Goal: Information Seeking & Learning: Learn about a topic

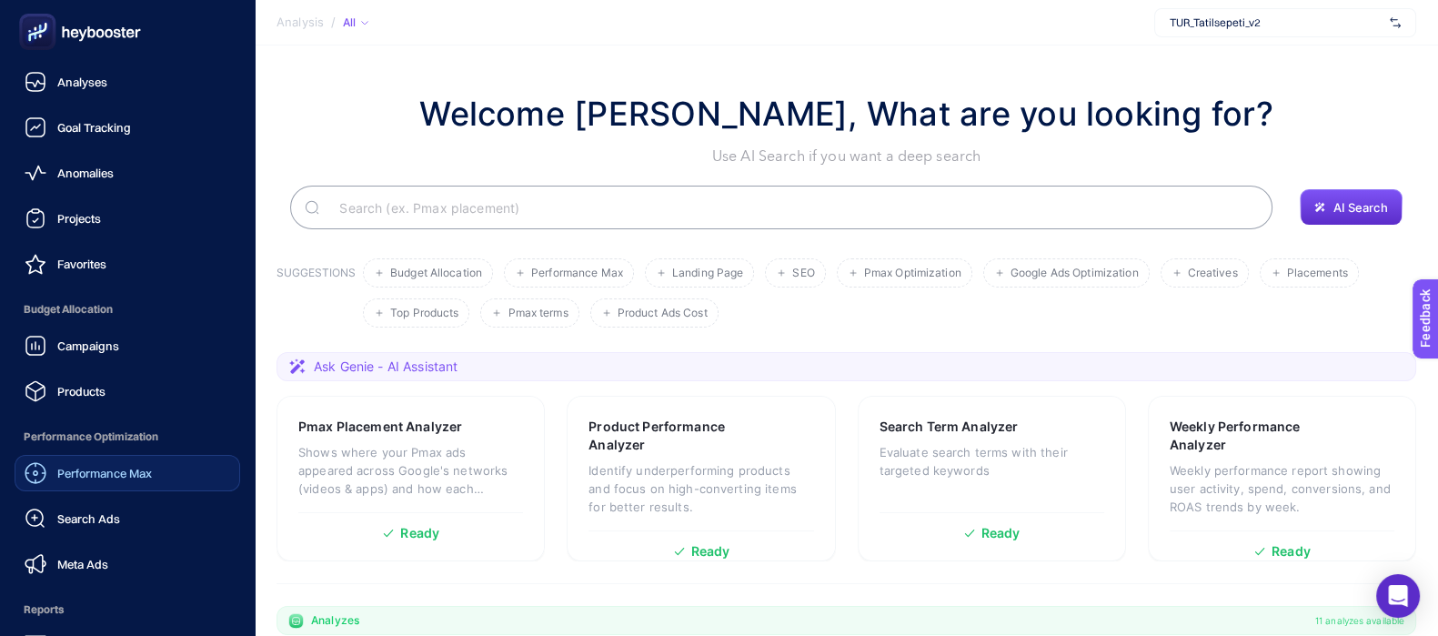
click at [122, 479] on div "Performance Max" at bounding box center [88, 473] width 127 height 22
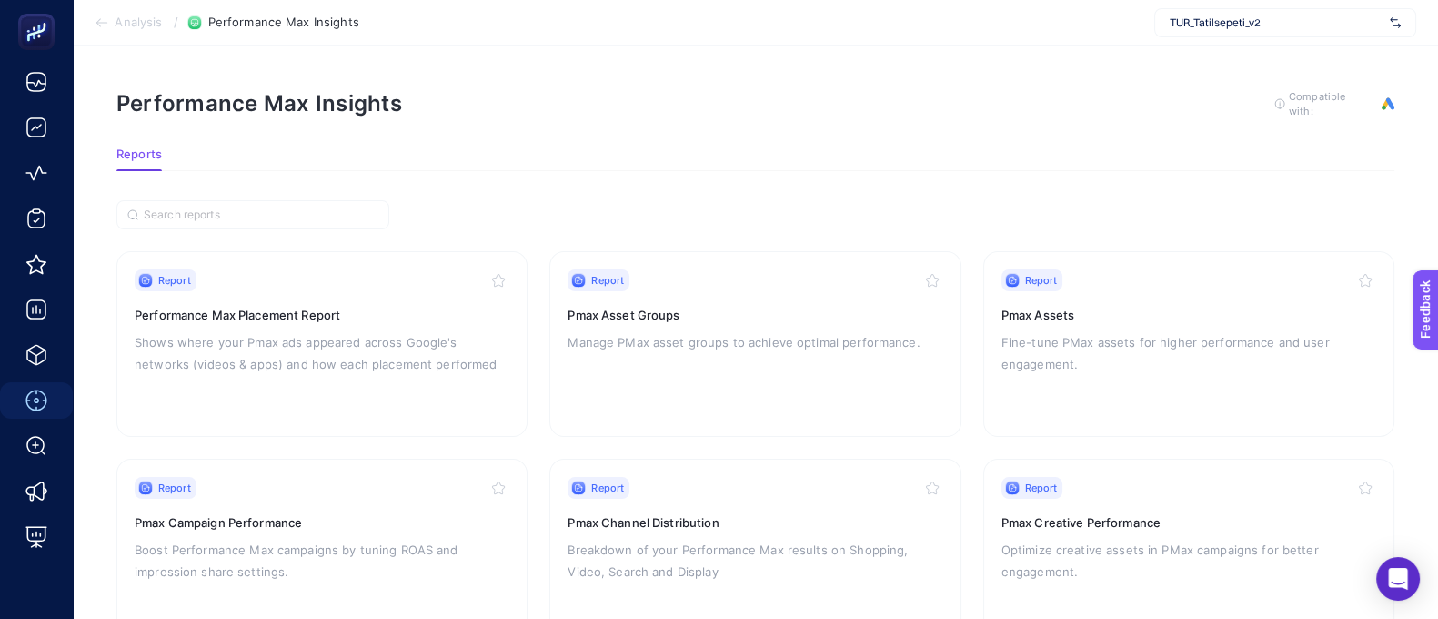
click at [1196, 22] on span "TUR_Tatilsepeti_v2" at bounding box center [1276, 22] width 213 height 15
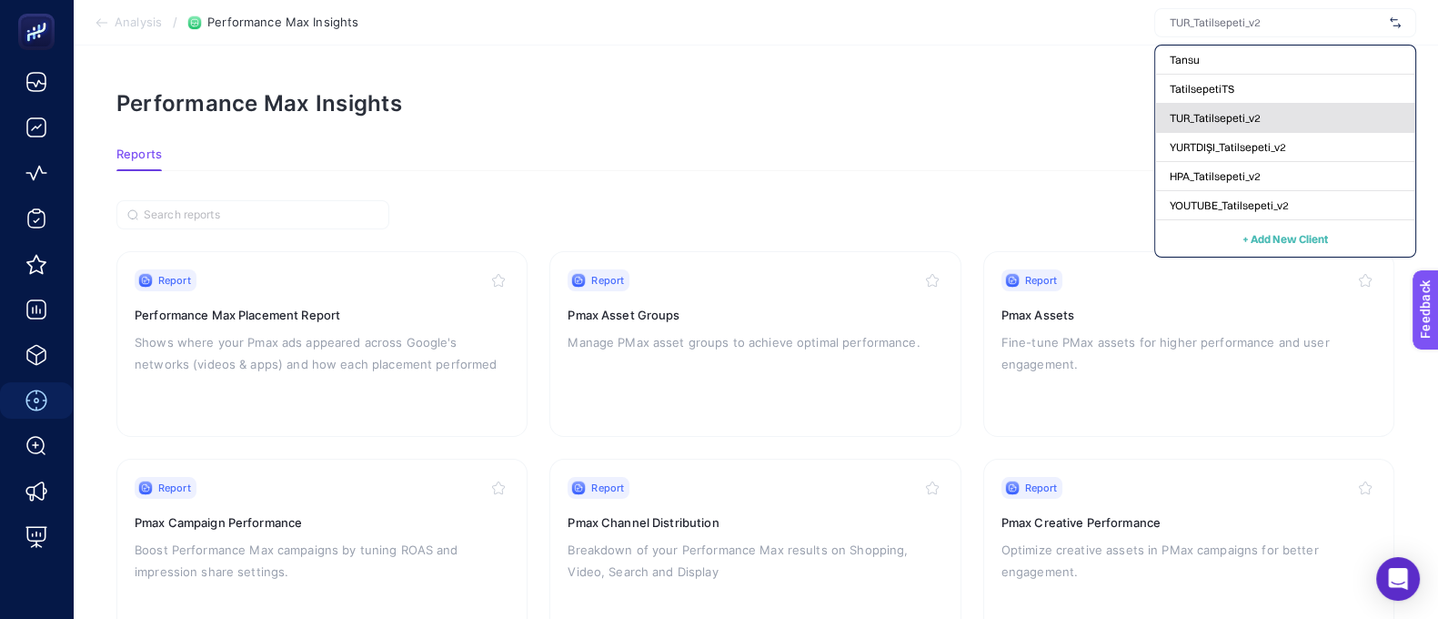
click at [1231, 122] on span "TUR_Tatilsepeti_v2" at bounding box center [1215, 118] width 91 height 15
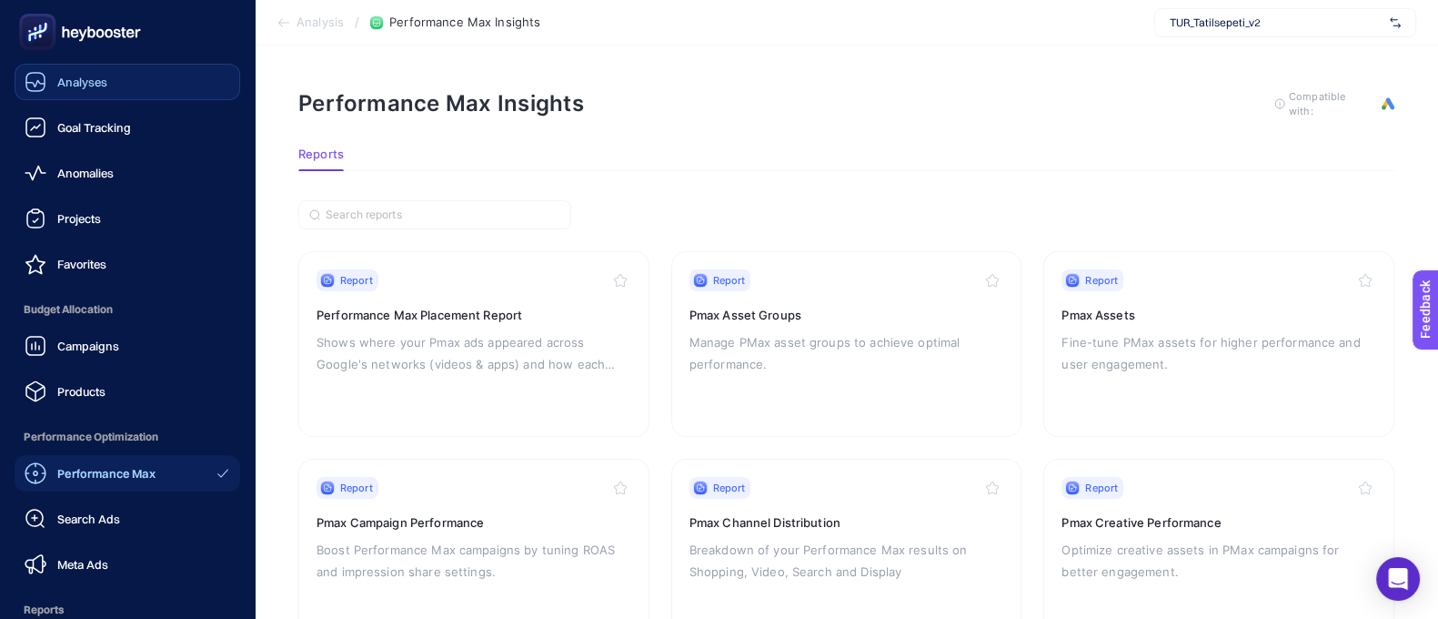
click at [141, 84] on link "Analyses" at bounding box center [128, 82] width 226 height 36
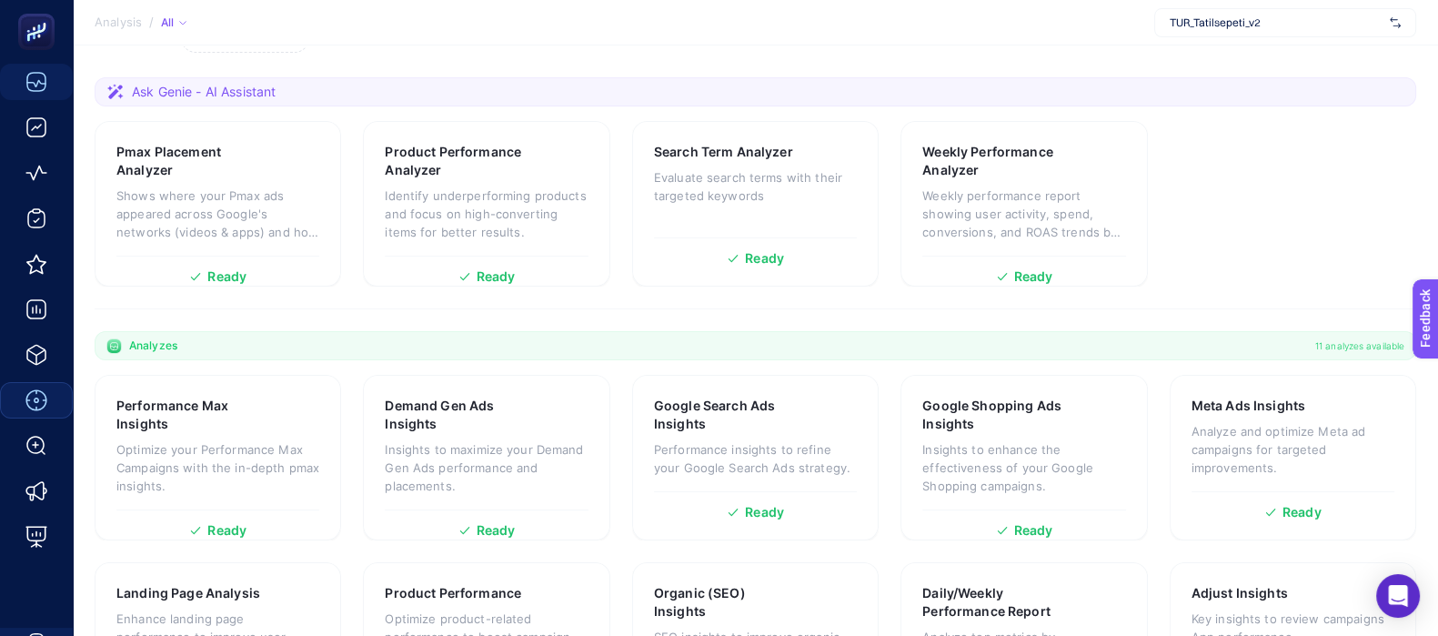
scroll to position [113, 0]
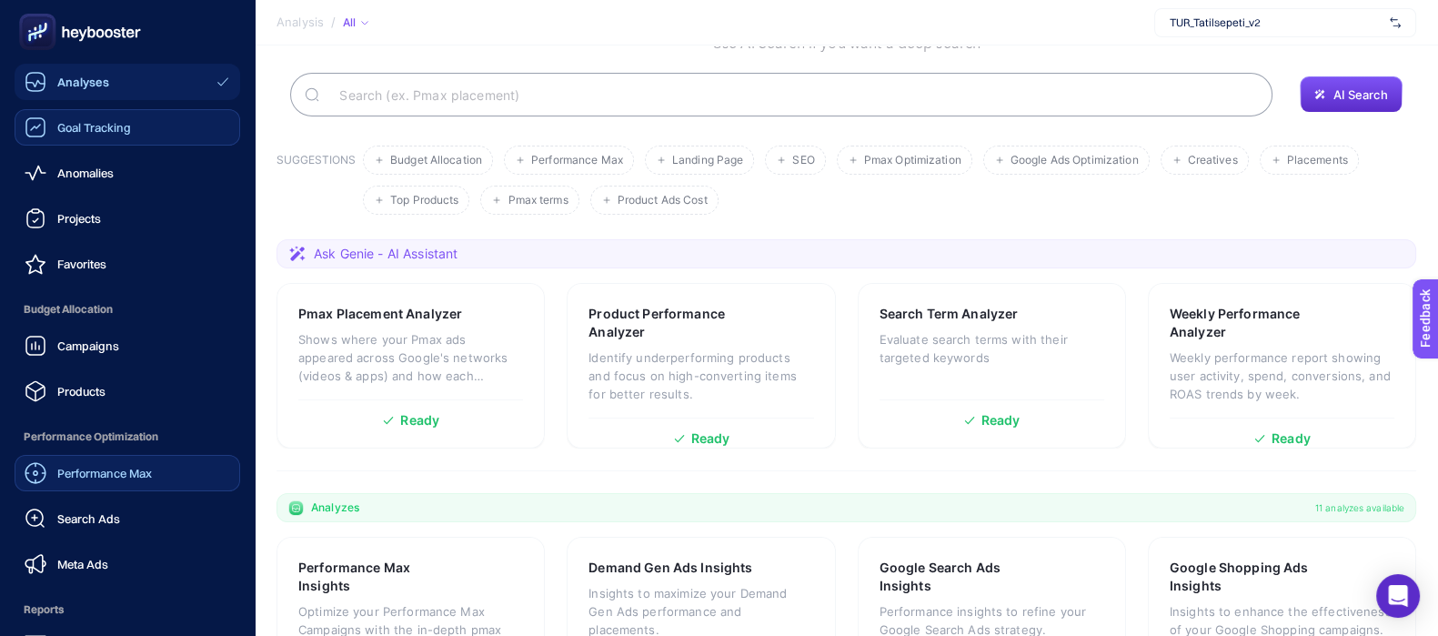
click at [144, 127] on link "Goal Tracking" at bounding box center [128, 127] width 226 height 36
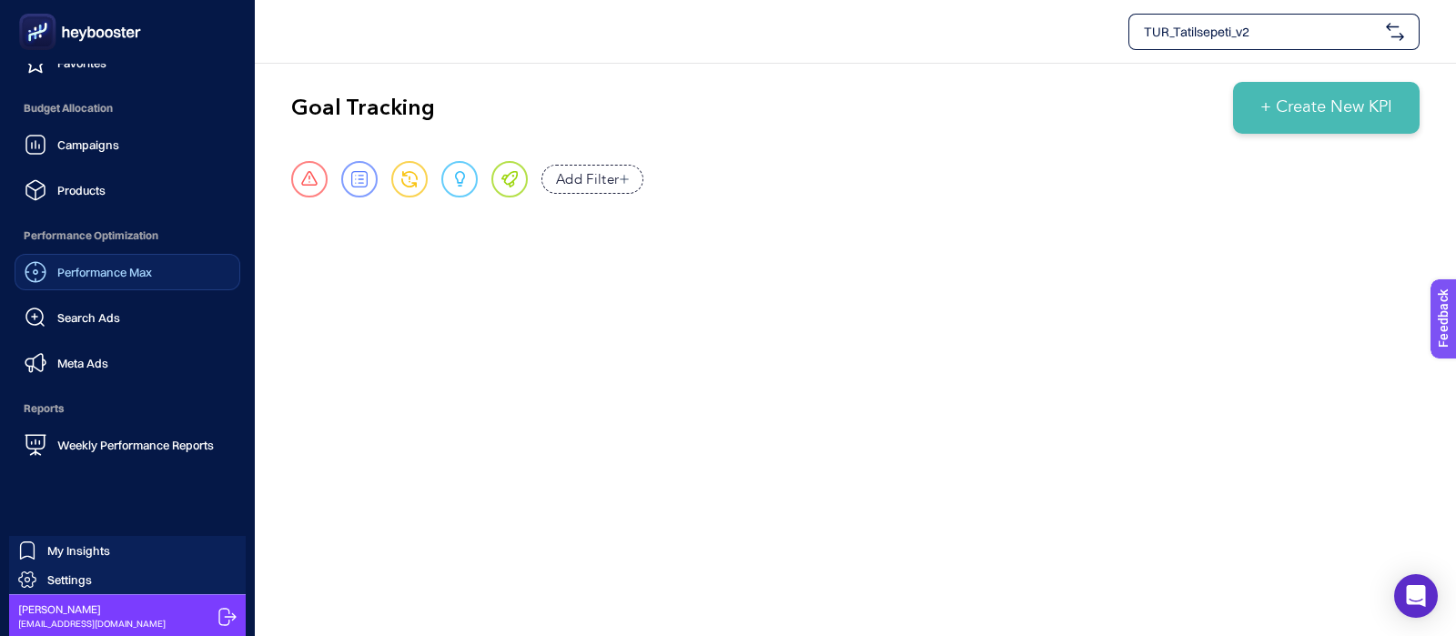
scroll to position [202, 0]
click at [128, 549] on link "My Insights" at bounding box center [127, 549] width 237 height 29
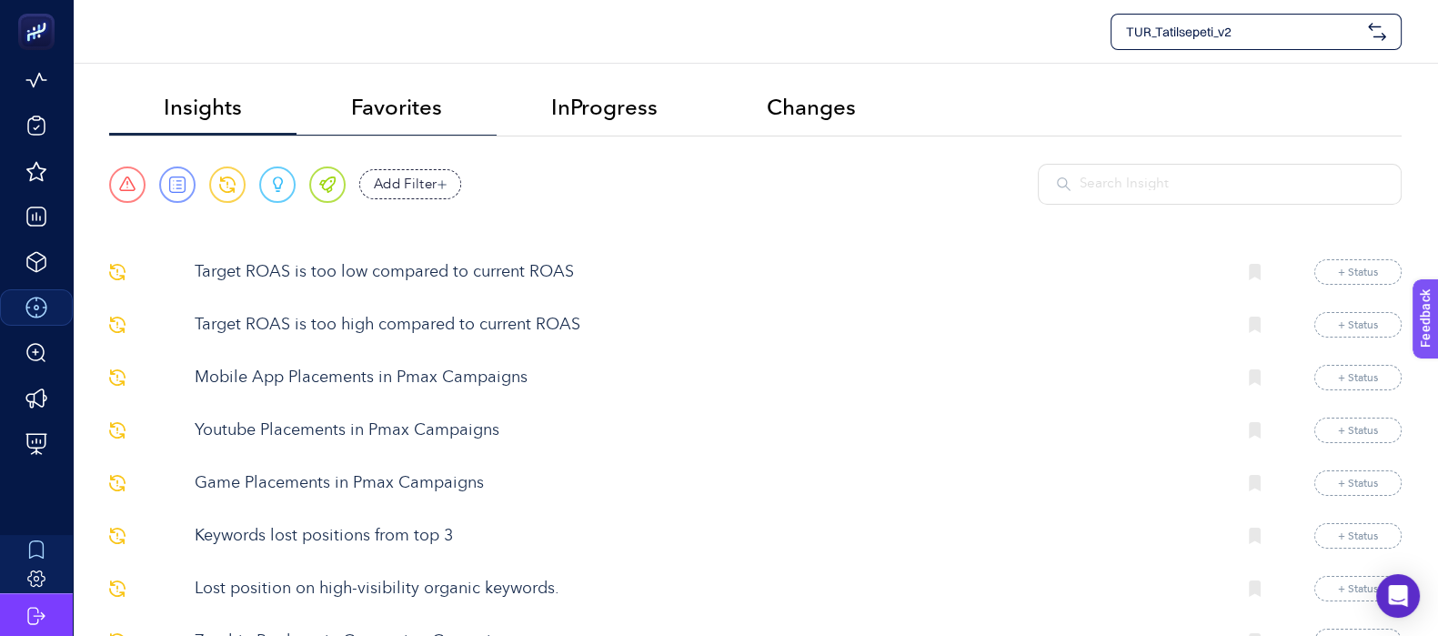
click at [385, 121] on li "Favorites" at bounding box center [397, 109] width 200 height 54
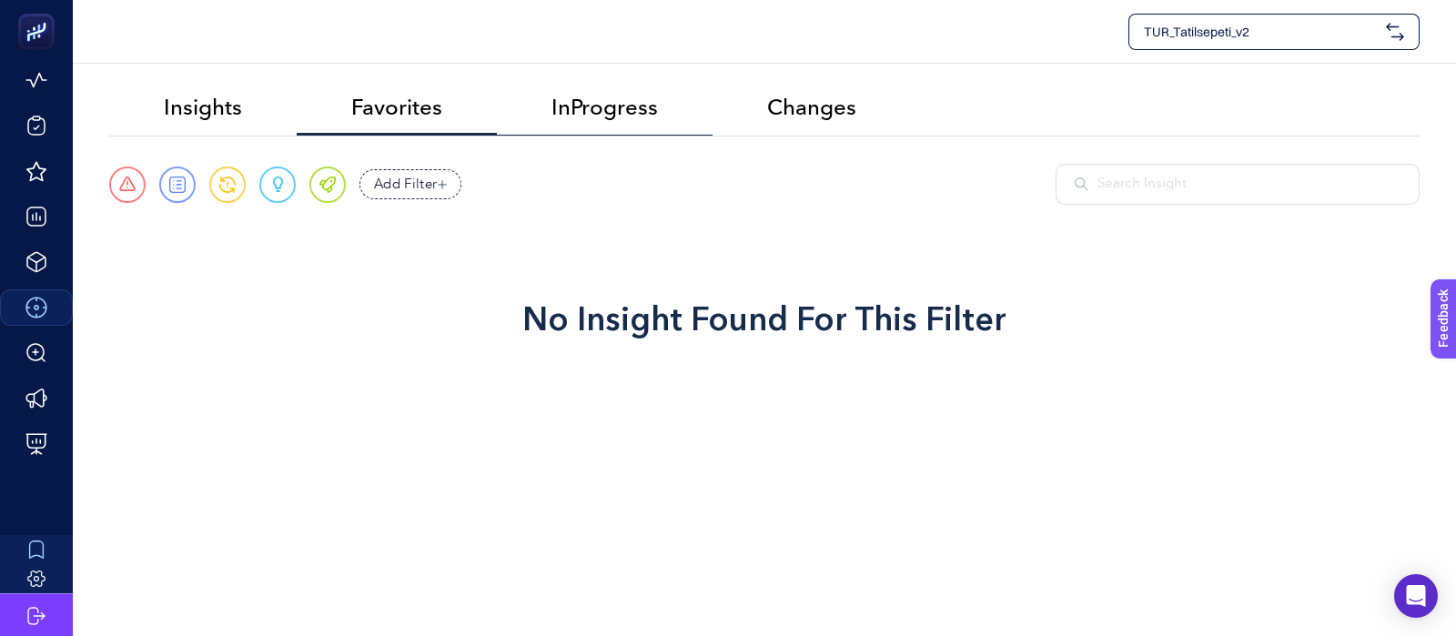
click at [636, 124] on li "InProgress" at bounding box center [605, 109] width 216 height 54
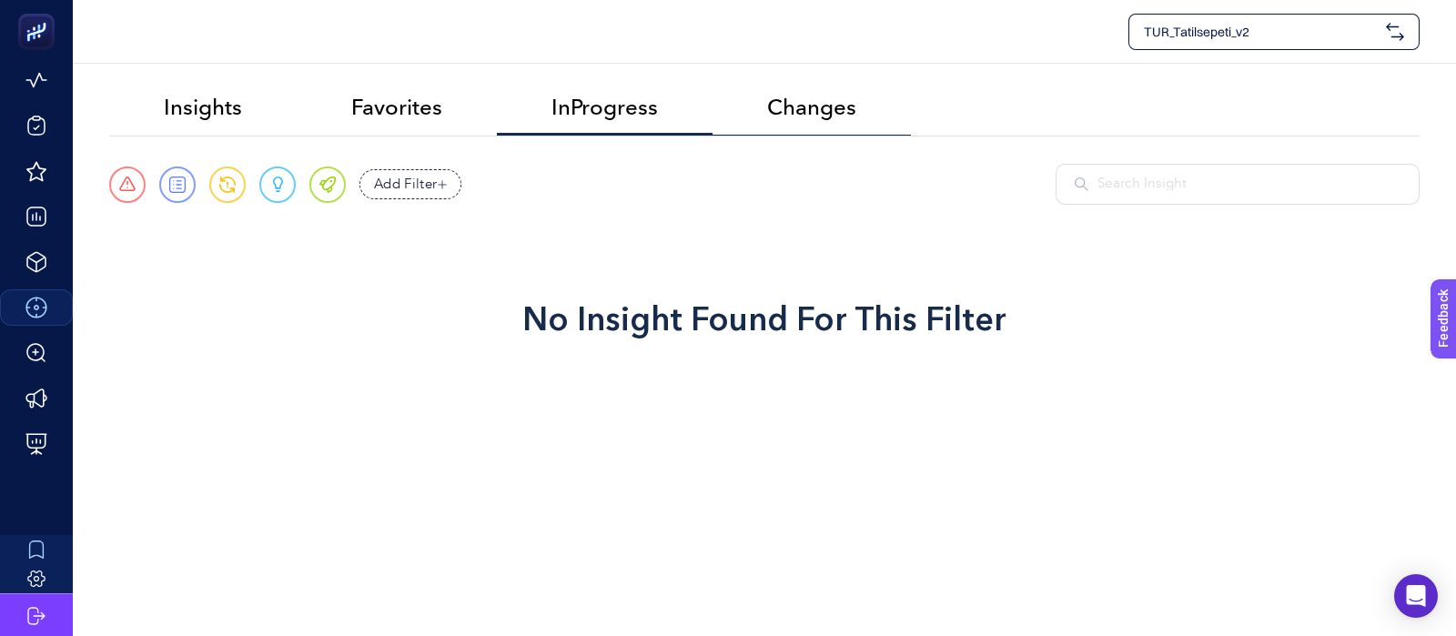
click at [820, 114] on span "Changes" at bounding box center [811, 107] width 89 height 25
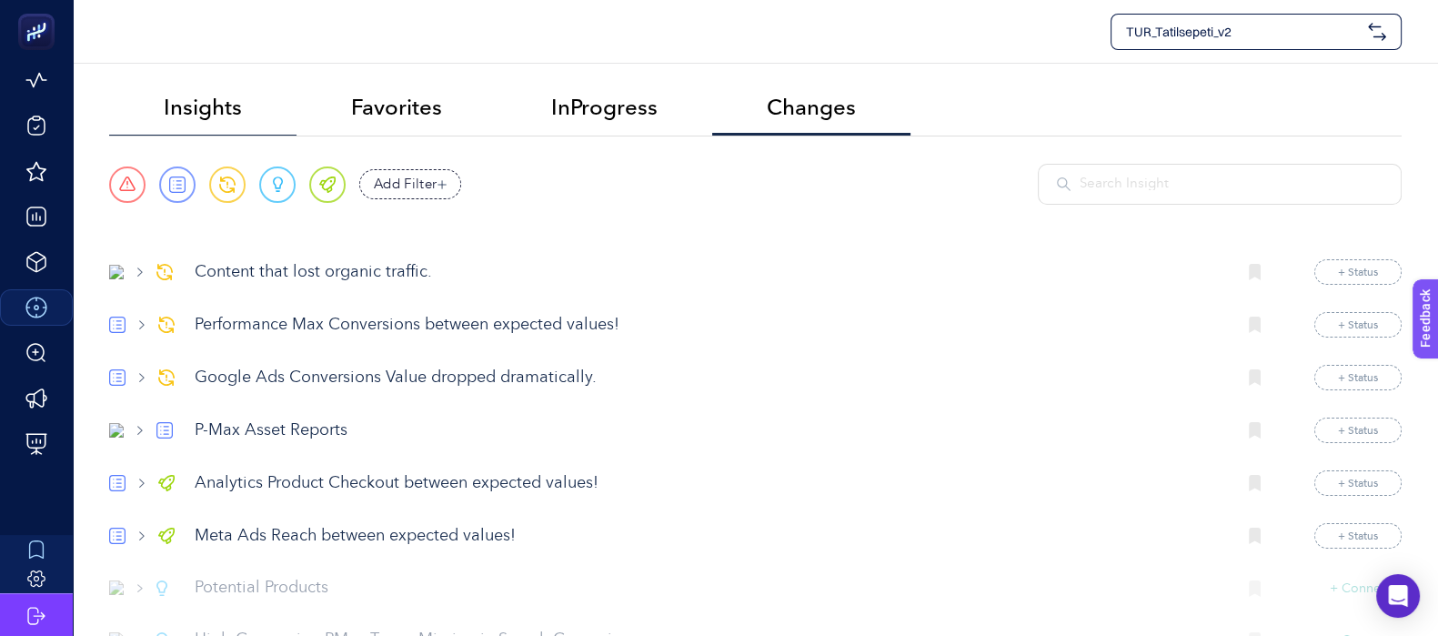
click at [217, 105] on span "Insights" at bounding box center [203, 107] width 78 height 25
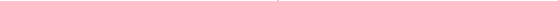
scroll to position [88, 0]
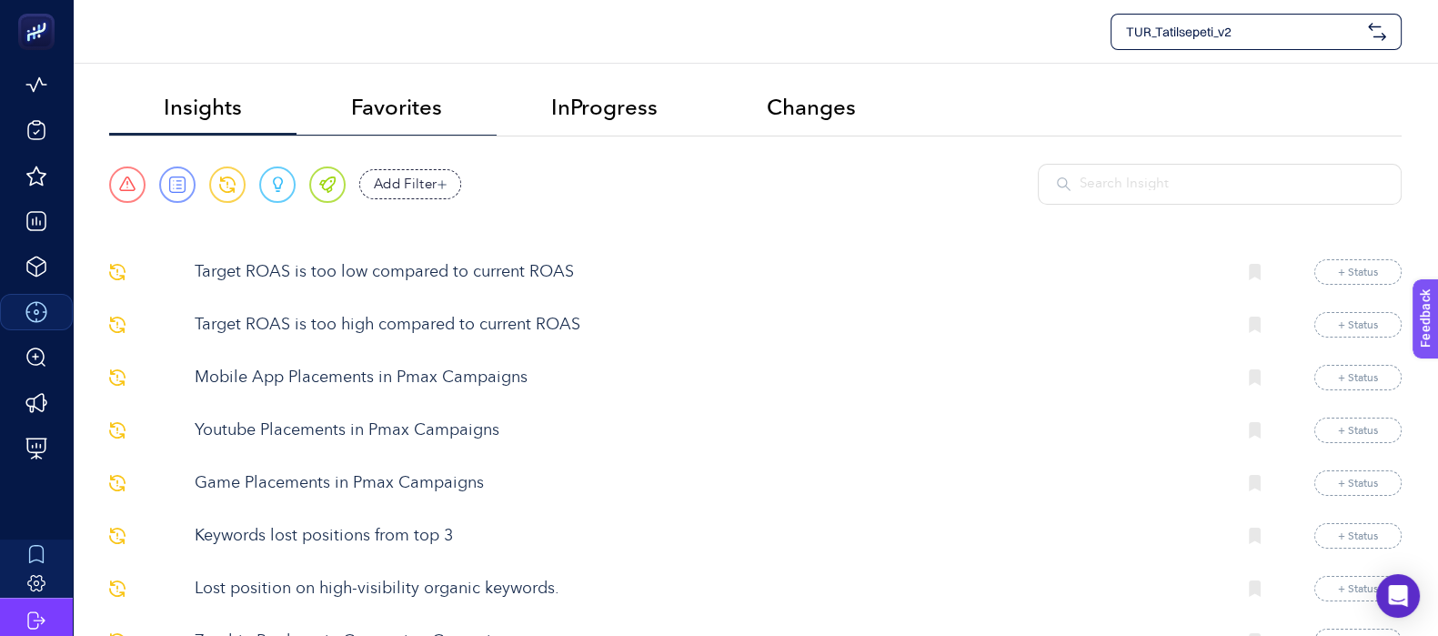
click at [337, 116] on li "Favorites" at bounding box center [397, 109] width 200 height 54
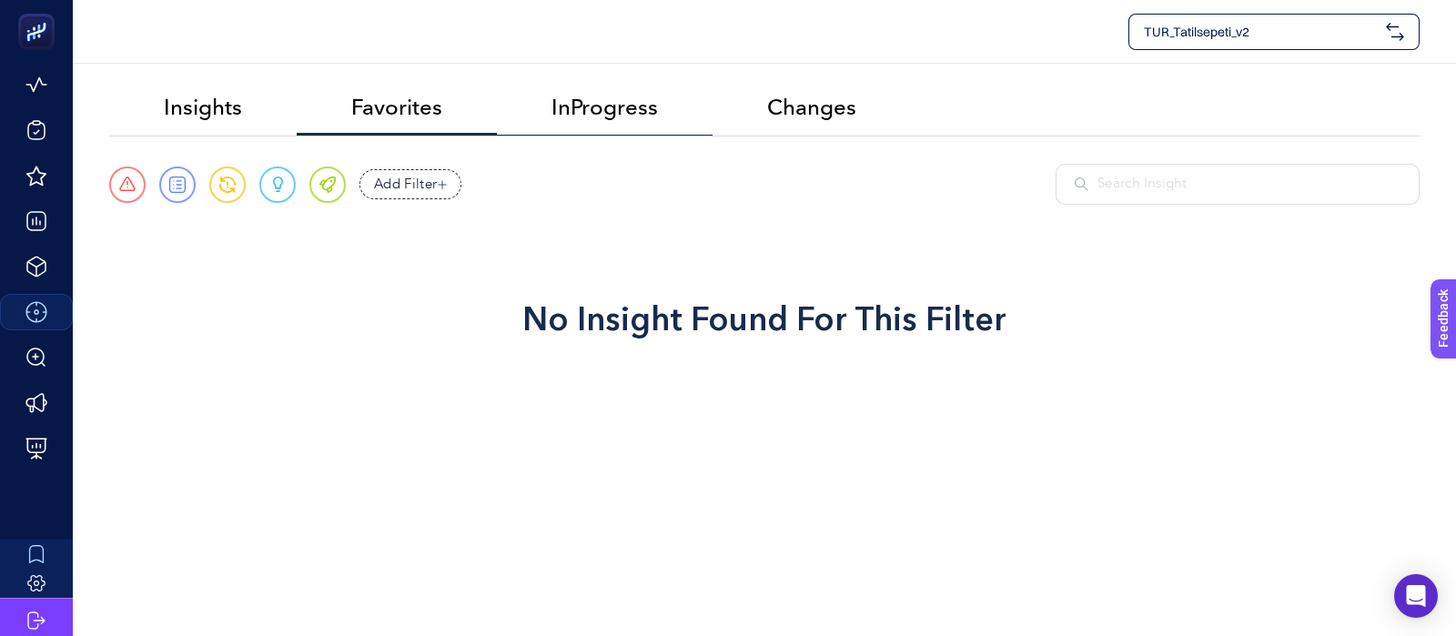
click at [628, 108] on span "InProgress" at bounding box center [604, 107] width 106 height 25
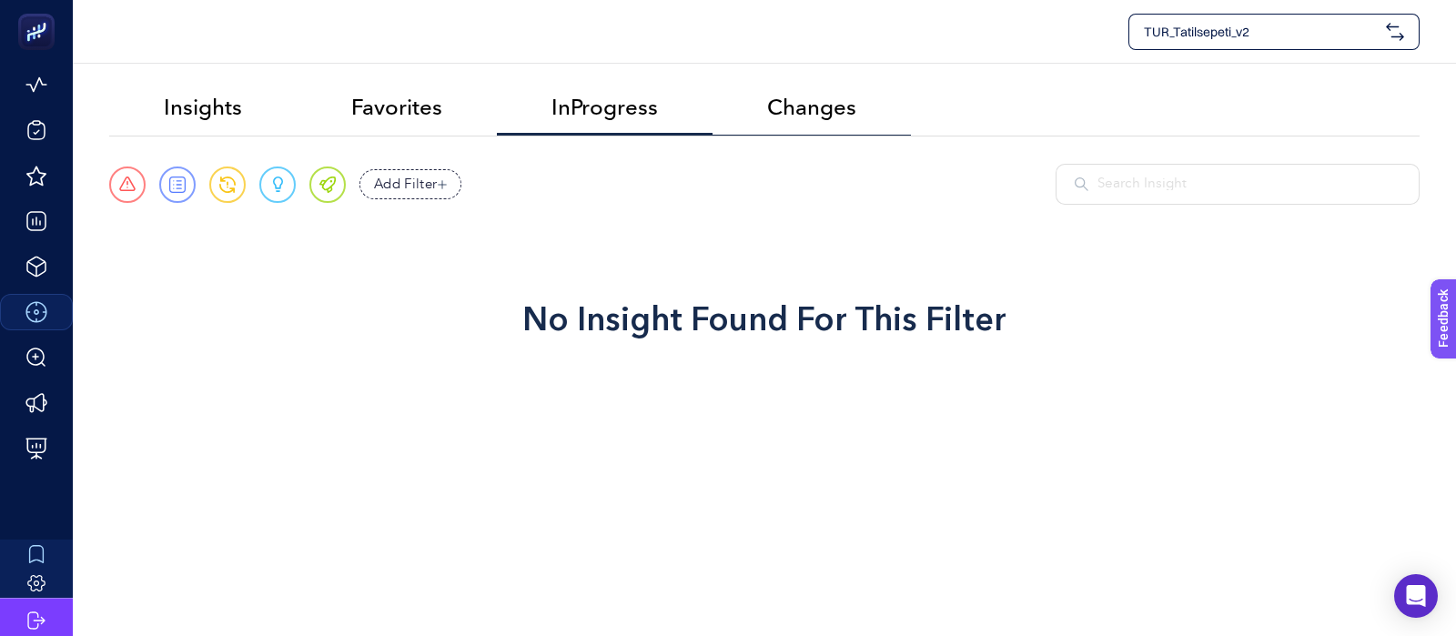
click at [856, 102] on li "Changes" at bounding box center [811, 109] width 198 height 54
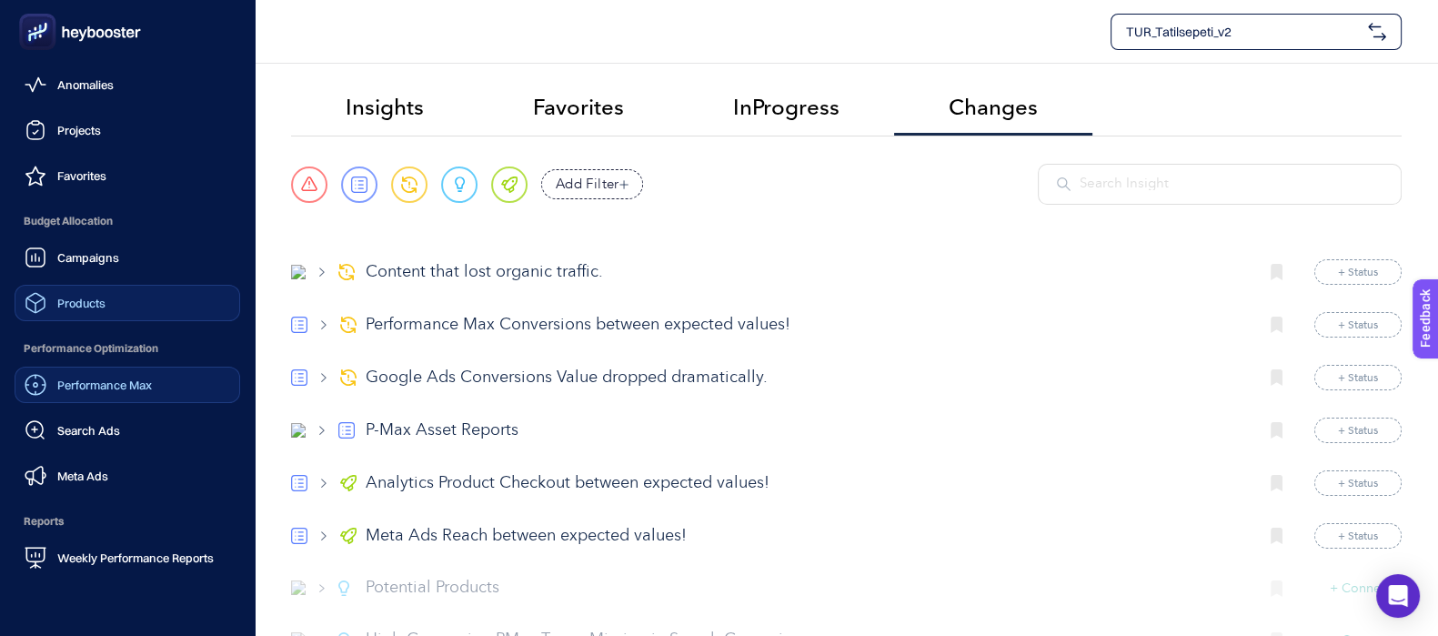
click at [110, 302] on link "Products" at bounding box center [128, 303] width 226 height 36
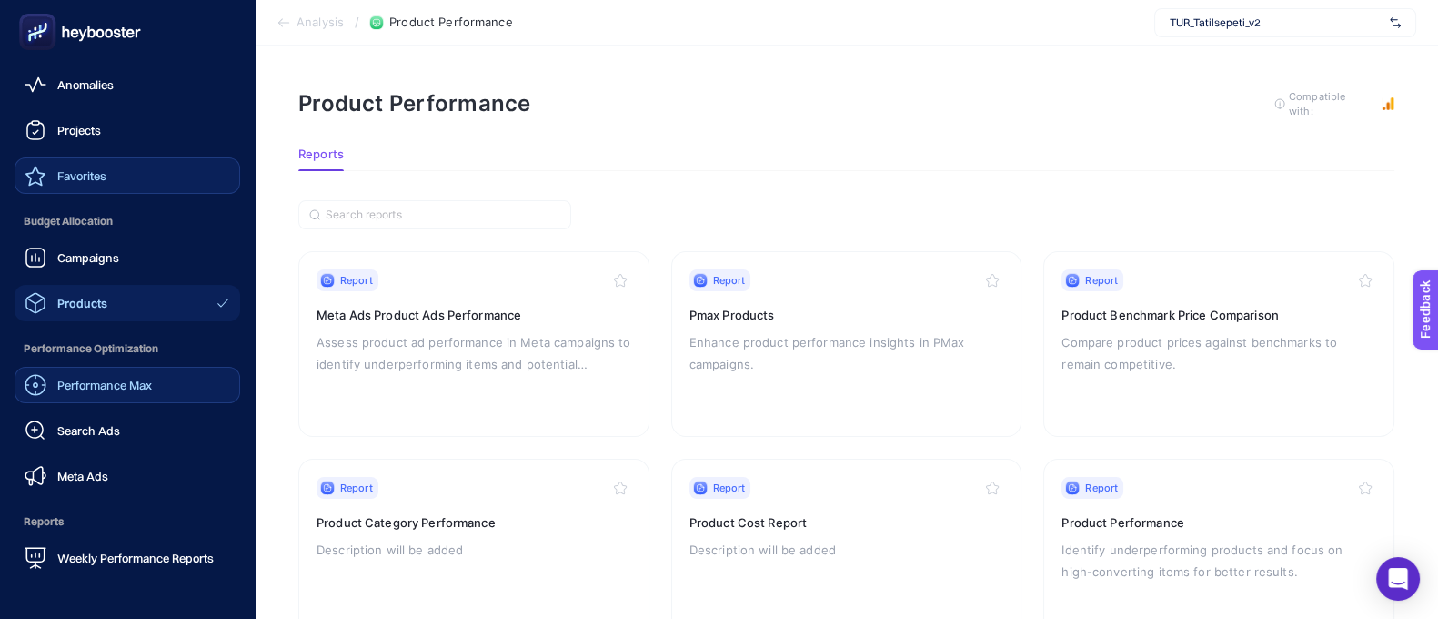
click at [96, 179] on span "Favorites" at bounding box center [81, 175] width 49 height 15
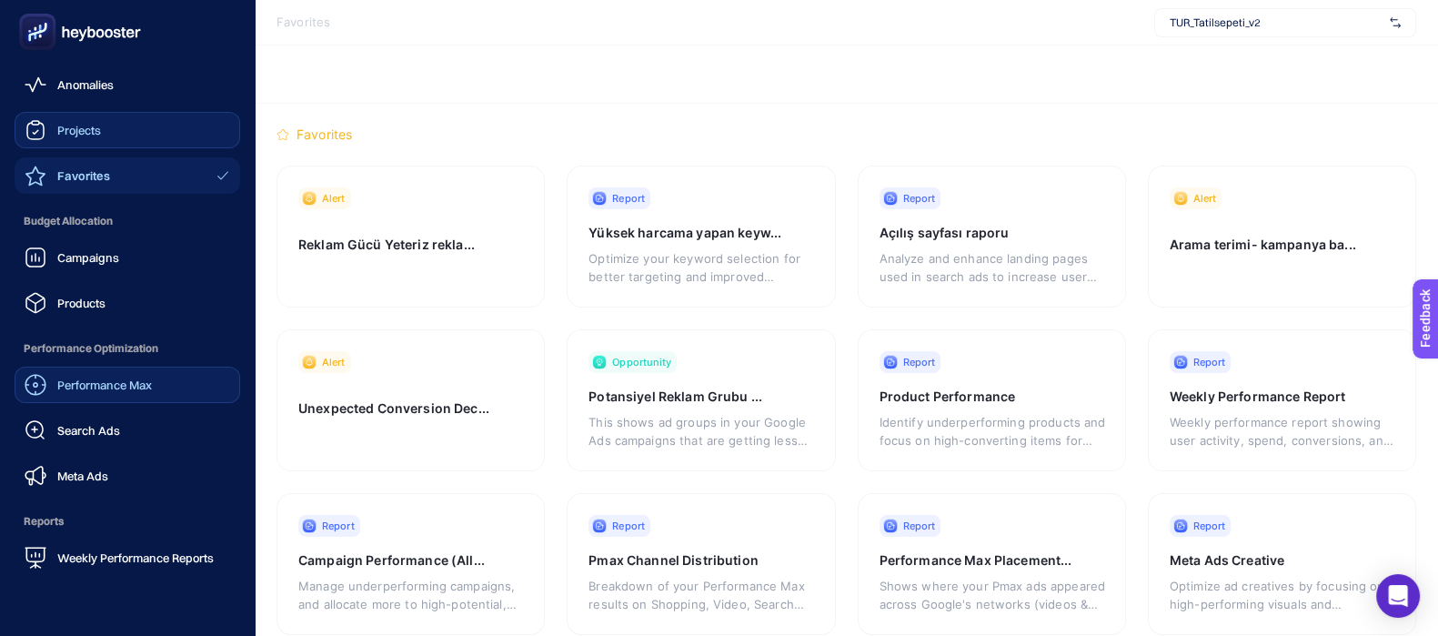
click at [86, 136] on span "Projects" at bounding box center [79, 130] width 44 height 15
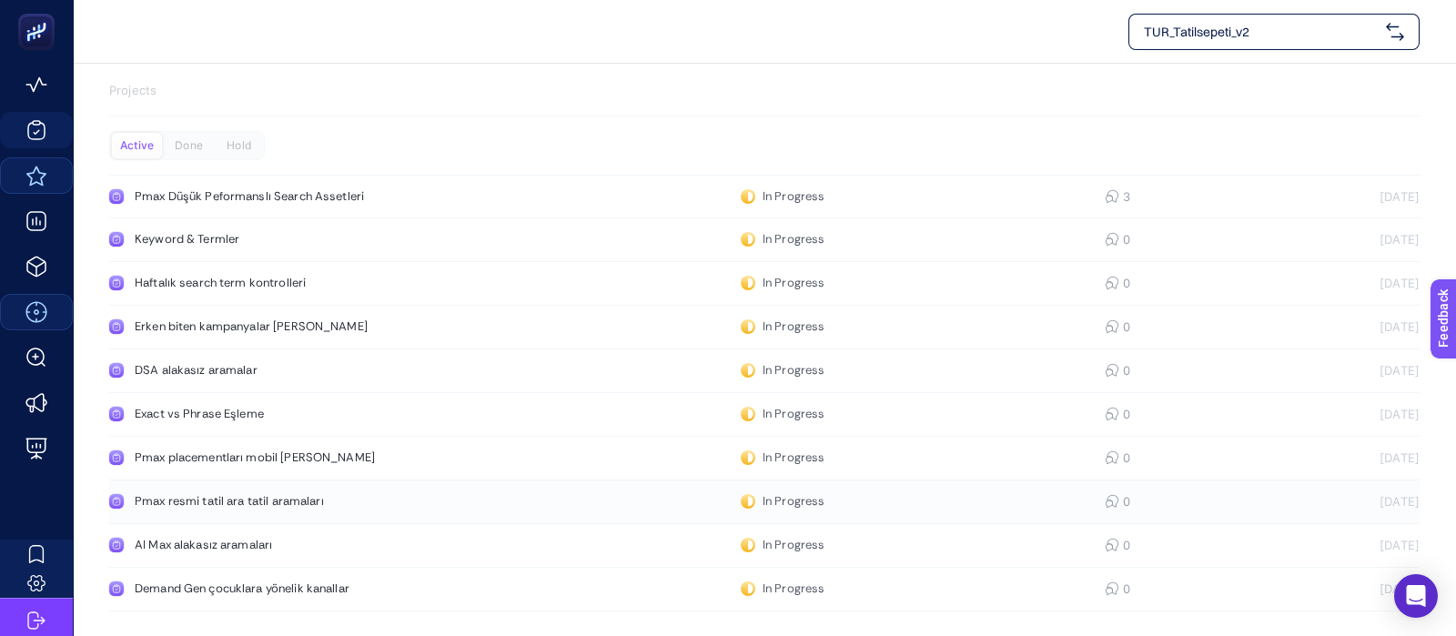
click at [294, 499] on div "Pmax resmi tatil ara tatil aramaları" at bounding box center [345, 501] width 420 height 15
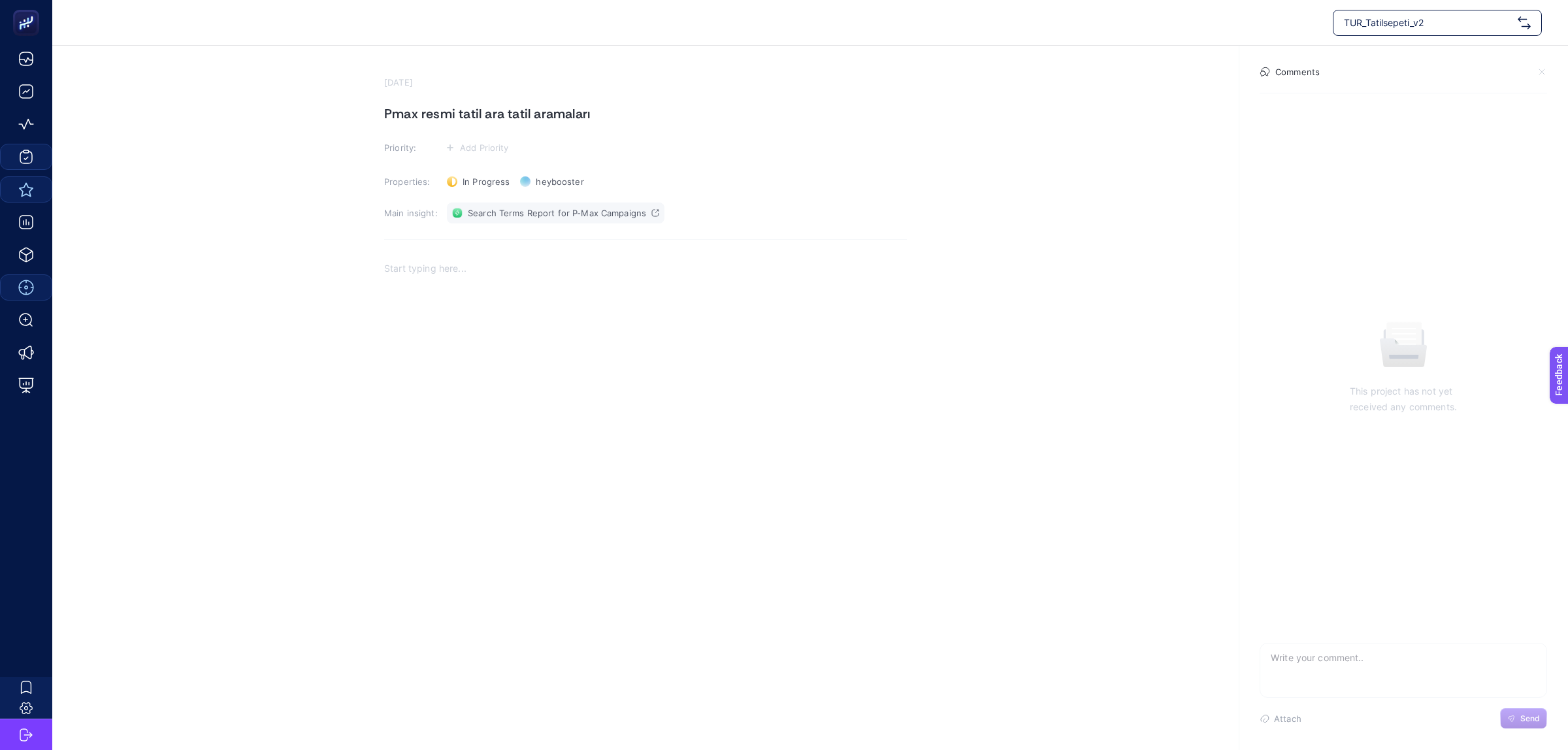
click at [608, 216] on span "Search Terms Report for P-Max Campaigns" at bounding box center [557, 213] width 178 height 11
click at [606, 218] on span "Search Terms Report for P-Max Campaigns" at bounding box center [557, 213] width 178 height 11
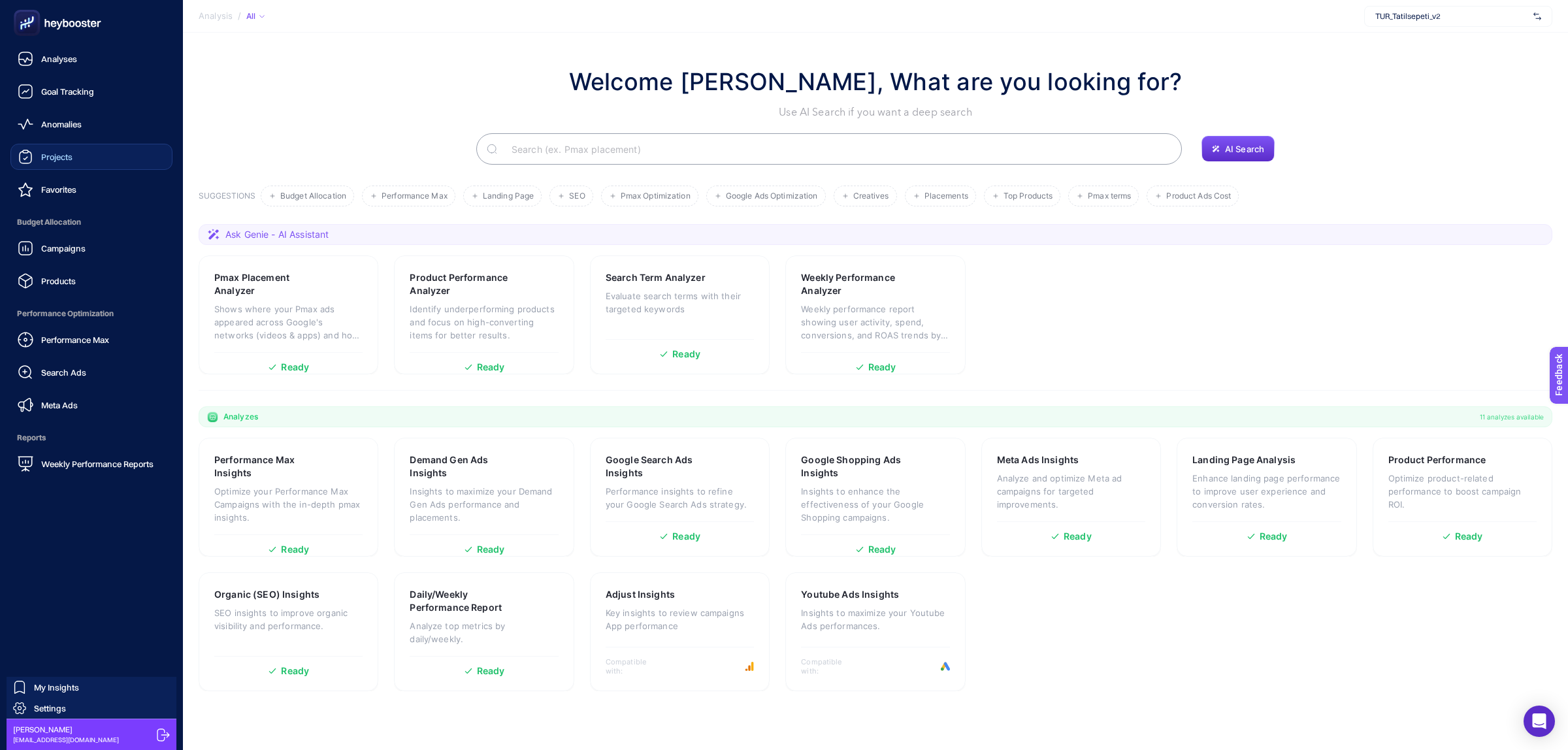
click at [85, 157] on link "Projects" at bounding box center [92, 157] width 162 height 26
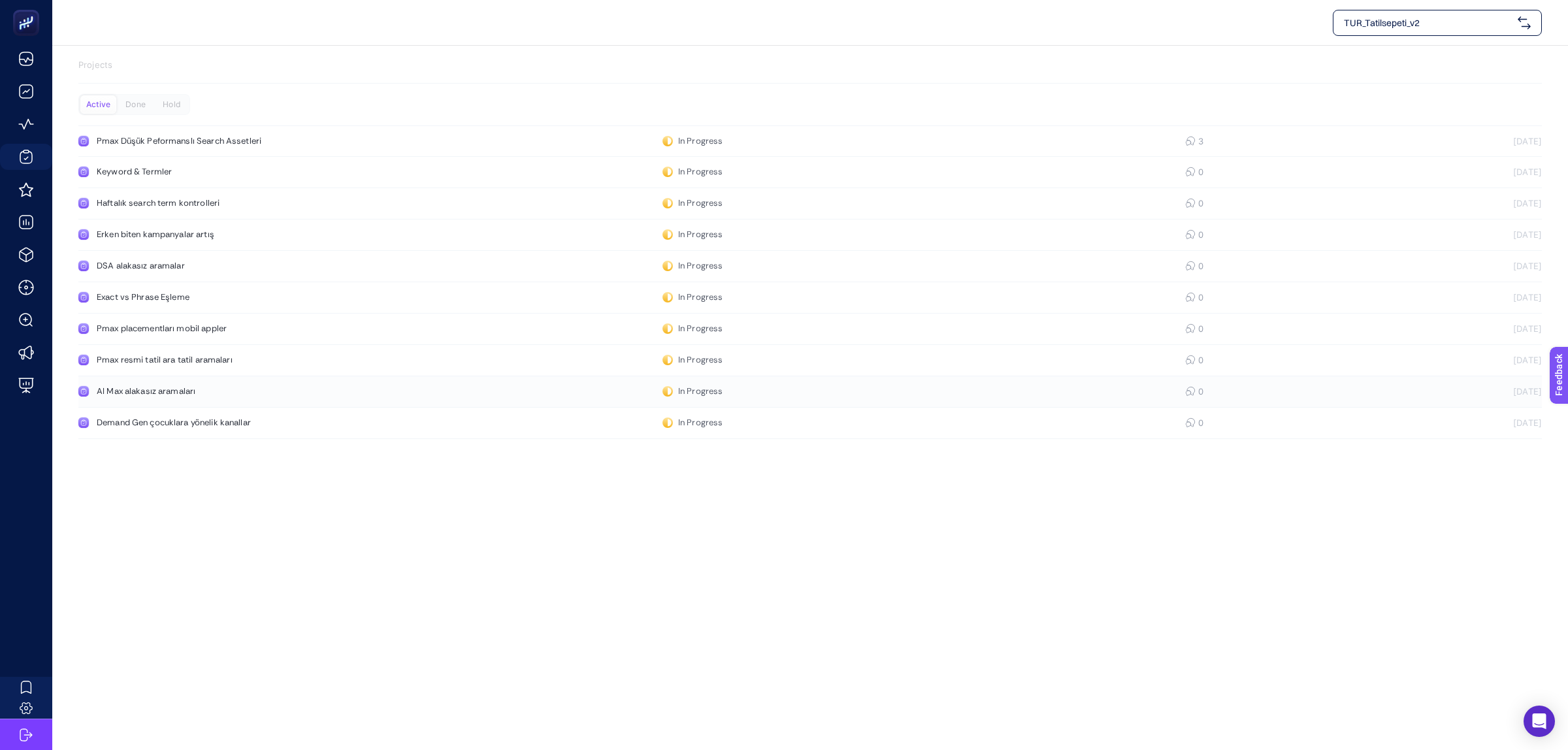
click at [162, 391] on div "AI Max alakasız aramaları" at bounding box center [248, 392] width 302 height 11
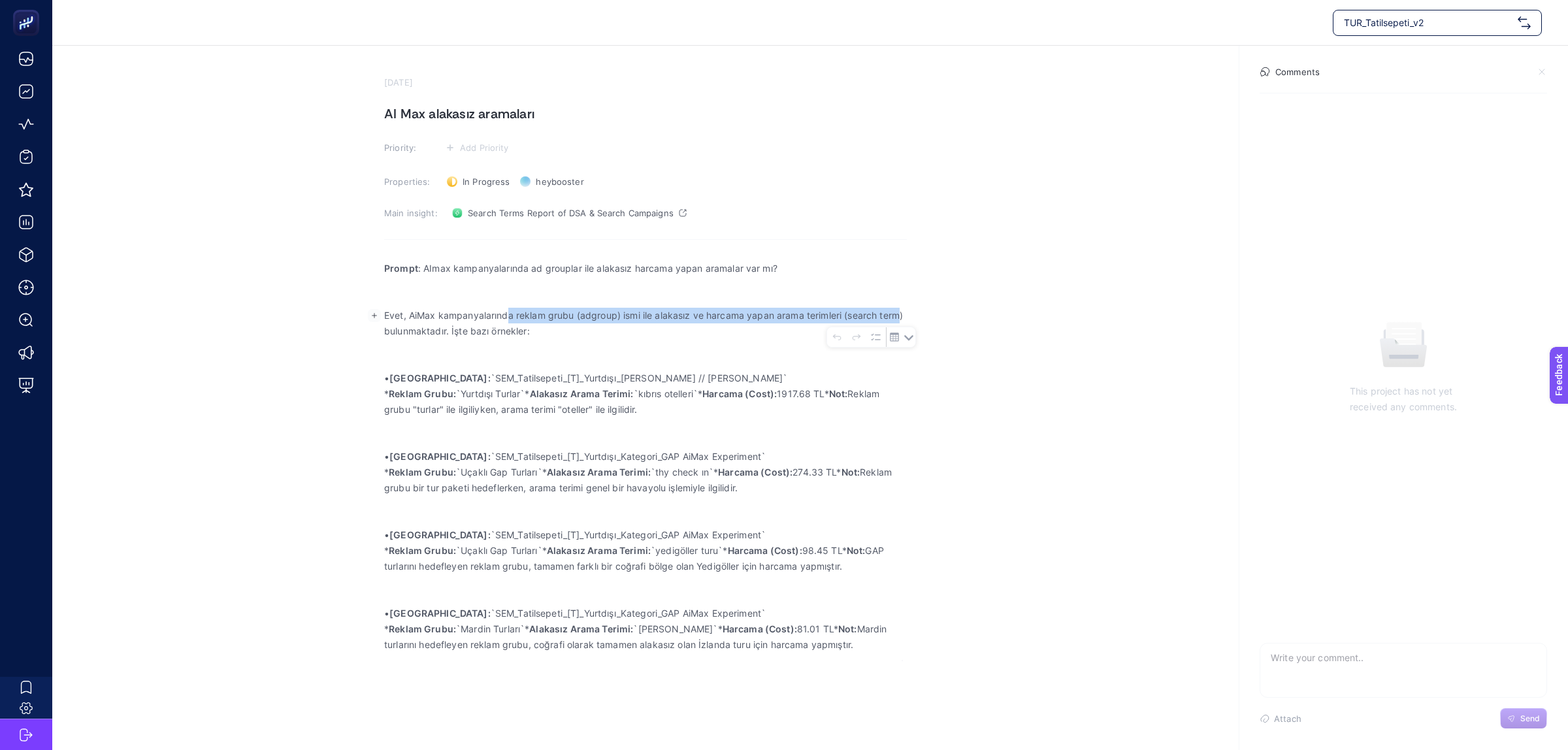
drag, startPoint x: 513, startPoint y: 318, endPoint x: 899, endPoint y: 322, distance: 386.0
click at [899, 322] on p "Evet, AiMax kampanyalarında reklam grubu (adgroup) ismi ile alakasız ve harcama…" at bounding box center [646, 323] width 523 height 32
click at [511, 502] on p "Rich Text Editor. Editing area: main" at bounding box center [646, 504] width 523 height 16
click at [690, 682] on div "TUR_Tatilsepeti_v2 October 1, 2025 AI Max alakasız aramaları Priority: Add Prio…" at bounding box center [784, 375] width 1568 height 750
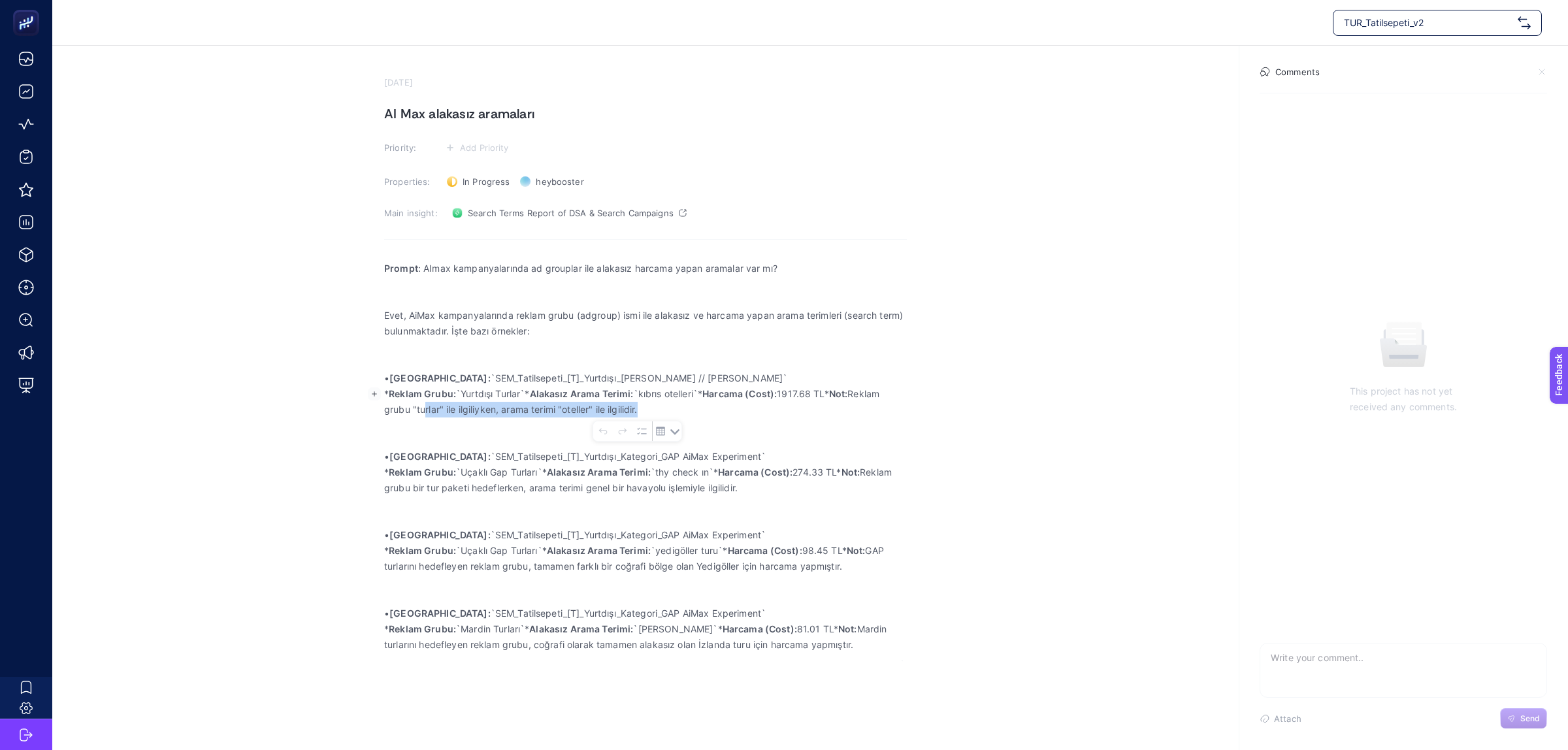
drag, startPoint x: 422, startPoint y: 412, endPoint x: 652, endPoint y: 410, distance: 230.0
click at [639, 412] on p "* Reklam Grubu: `Yurtdışı Turlar`* Alakasız Arama Terimi: `kıbrıs otelleri`* Ha…" at bounding box center [646, 402] width 523 height 32
drag, startPoint x: 719, startPoint y: 472, endPoint x: 664, endPoint y: 465, distance: 55.4
click at [664, 465] on p "* Reklam Grubu: `Uçaklı Gap Turları`* Alakasız Arama Terimi: `thy check ın`* Ha…" at bounding box center [646, 481] width 523 height 32
copy p "thy check ın"
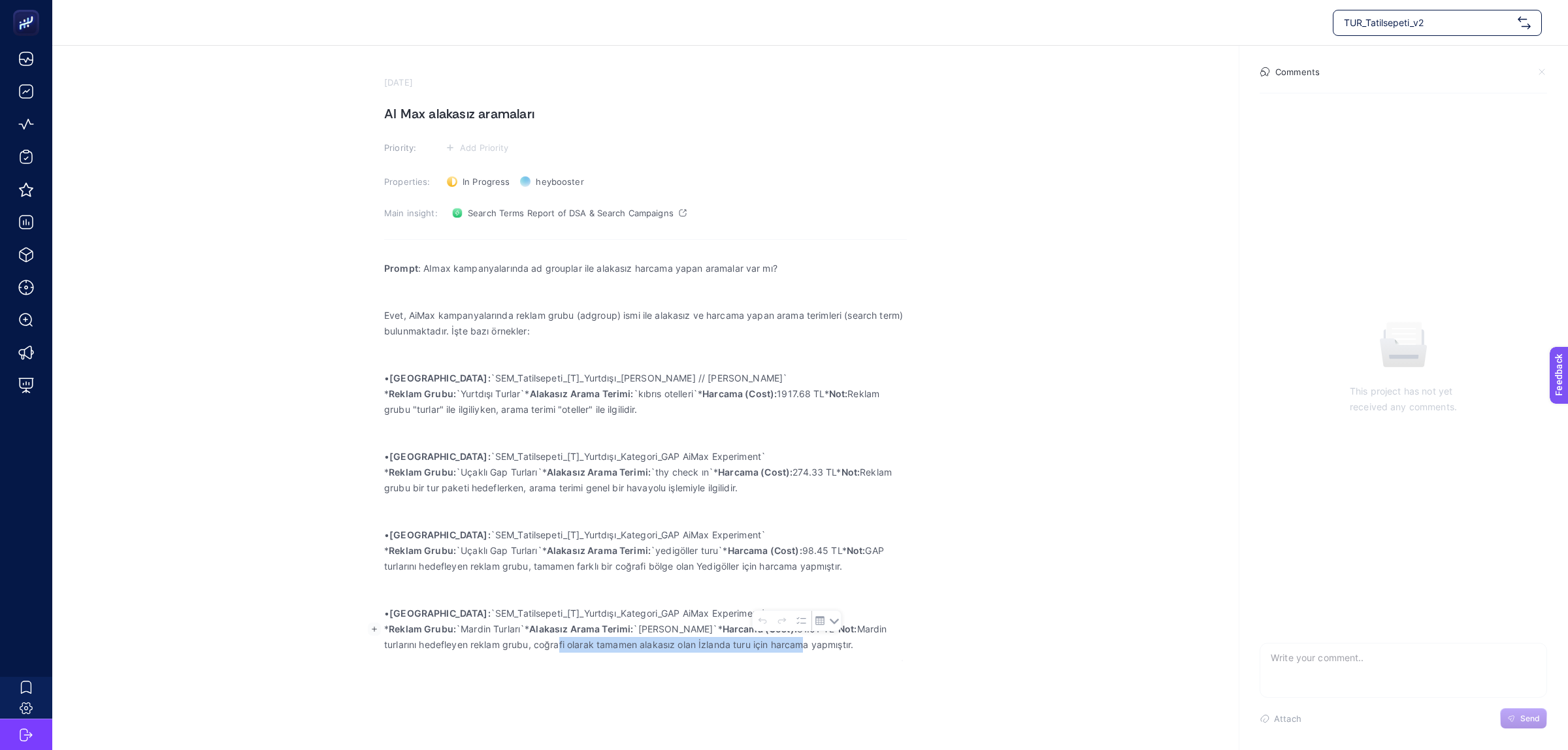
drag, startPoint x: 557, startPoint y: 647, endPoint x: 797, endPoint y: 644, distance: 240.0
click at [797, 644] on p "* Reklam Grubu: `Mardin Turları`* Alakasız Arama Terimi: `izlanda turu`* Harcam…" at bounding box center [646, 637] width 523 height 32
click at [627, 641] on p "* Reklam Grubu: `Mardin Turları`* Alakasız Arama Terimi: `izlanda turu`* Harcam…" at bounding box center [646, 637] width 523 height 32
click at [580, 208] on span "Search Terms Report of DSA & Search Campaigns" at bounding box center [570, 213] width 206 height 11
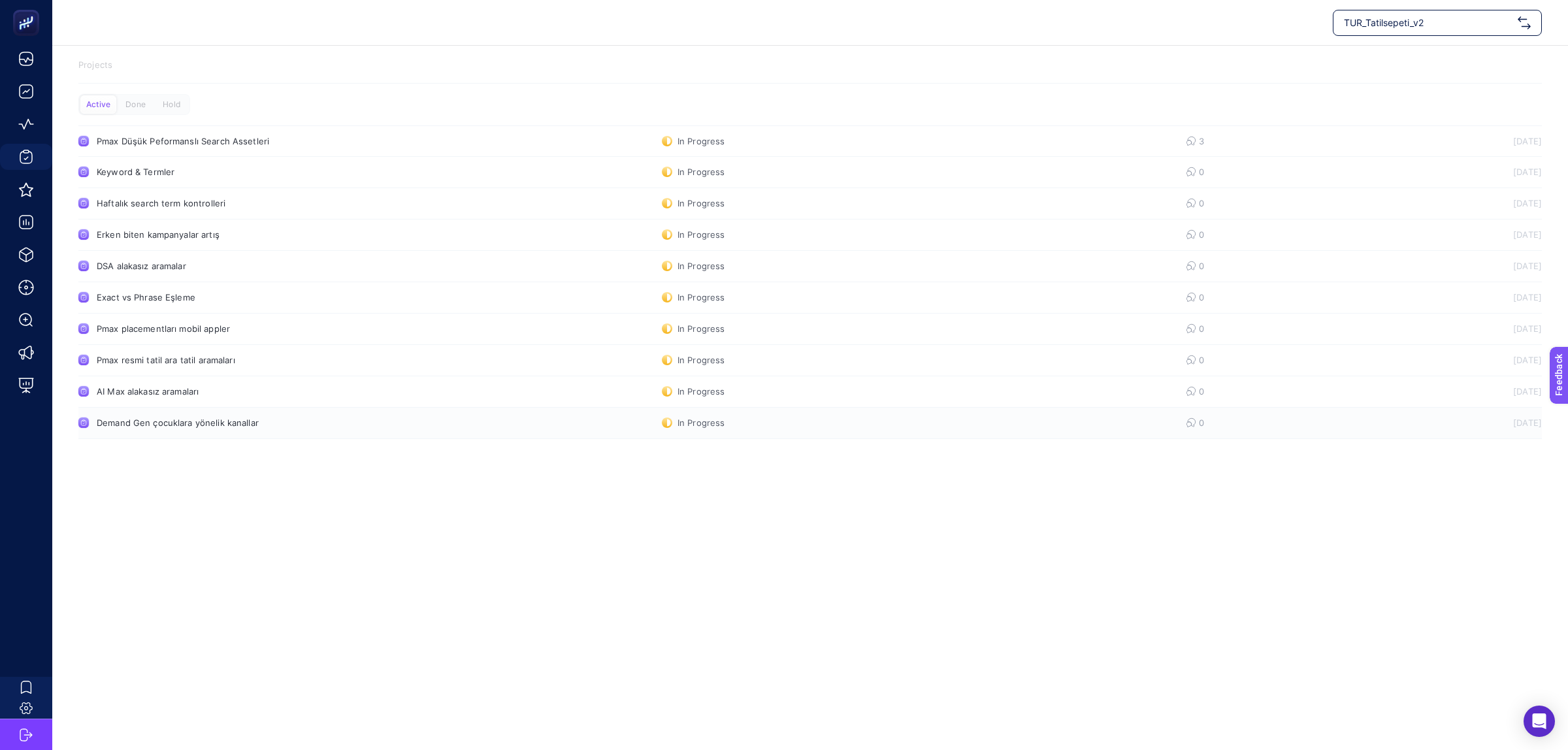
click at [203, 422] on div "Demand Gen çocuklara yönelik kanallar" at bounding box center [248, 422] width 302 height 11
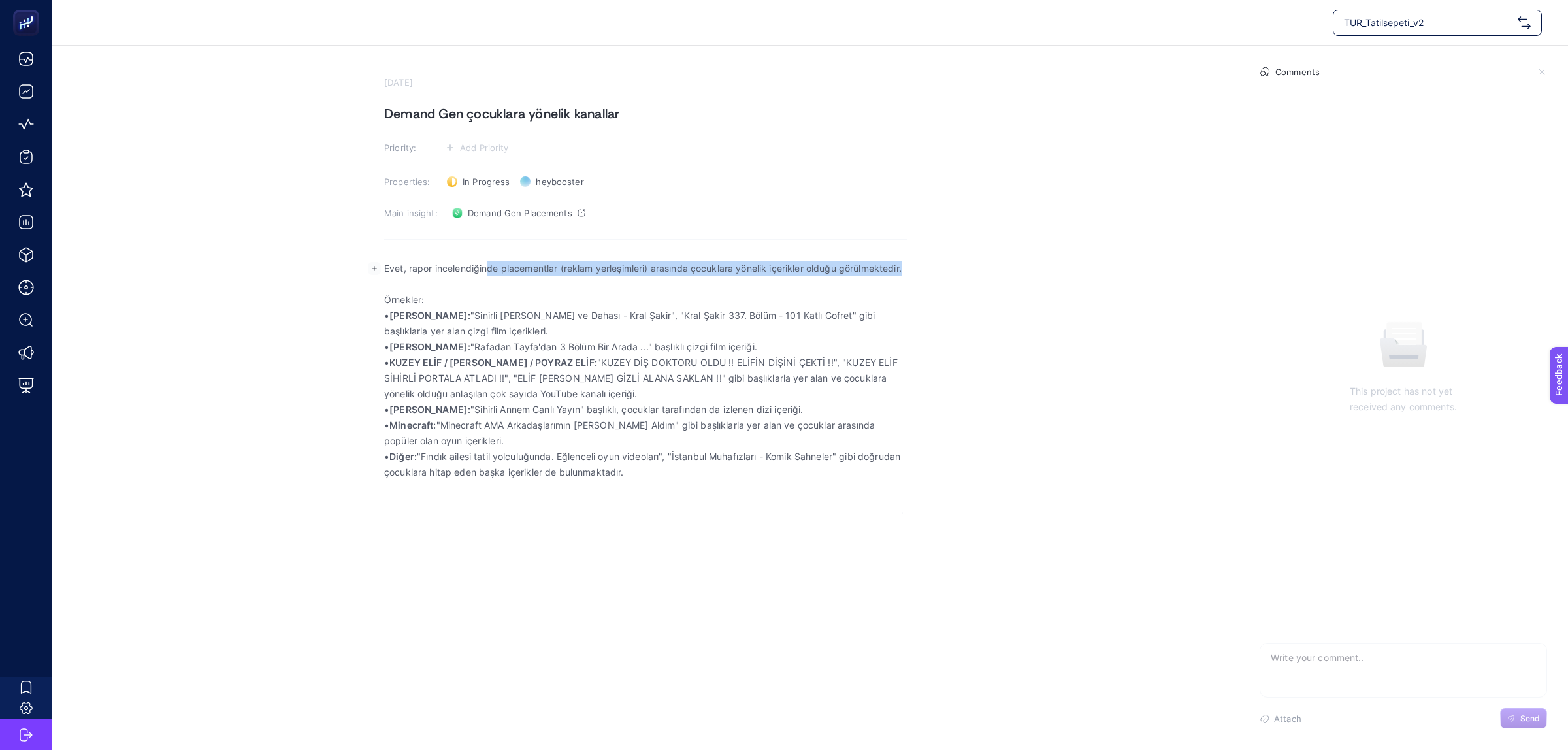
drag, startPoint x: 491, startPoint y: 269, endPoint x: 928, endPoint y: 279, distance: 437.1
click at [923, 278] on section "October 1, 2025 Demand Gen çocuklara yönelik kanallar Priority: Add Priority Pr…" at bounding box center [810, 279] width 1516 height 468
drag, startPoint x: 960, startPoint y: 293, endPoint x: 762, endPoint y: 321, distance: 200.0
click at [950, 296] on section "October 1, 2025 Demand Gen çocuklara yönelik kanallar Priority: Add Priority Pr…" at bounding box center [810, 279] width 1516 height 468
click at [511, 208] on span "Demand Gen Placements" at bounding box center [520, 213] width 105 height 11
